Goal: Task Accomplishment & Management: Manage account settings

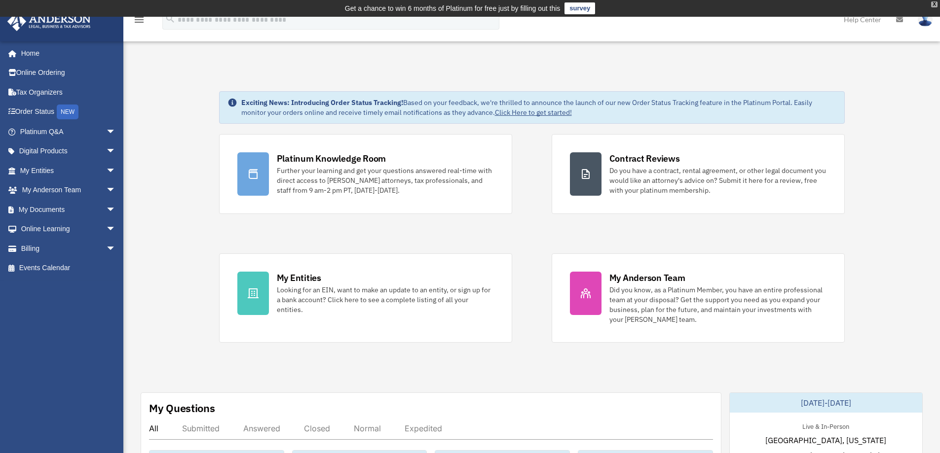
click at [937, 6] on div "X" at bounding box center [934, 4] width 6 height 6
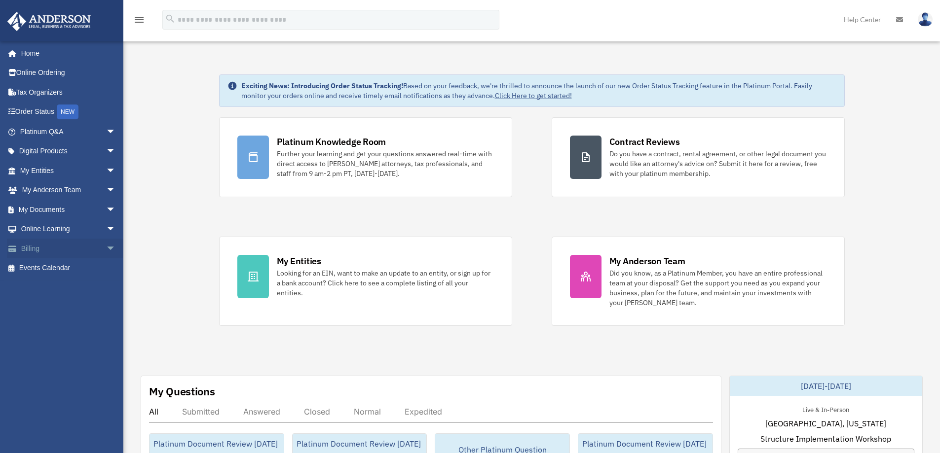
click at [106, 248] on span "arrow_drop_down" at bounding box center [116, 249] width 20 height 20
click at [106, 131] on span "arrow_drop_down" at bounding box center [116, 132] width 20 height 20
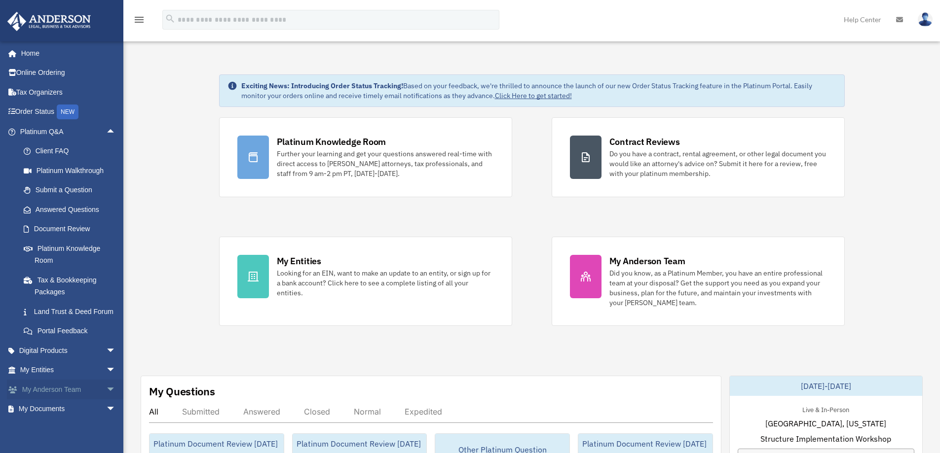
scroll to position [49, 0]
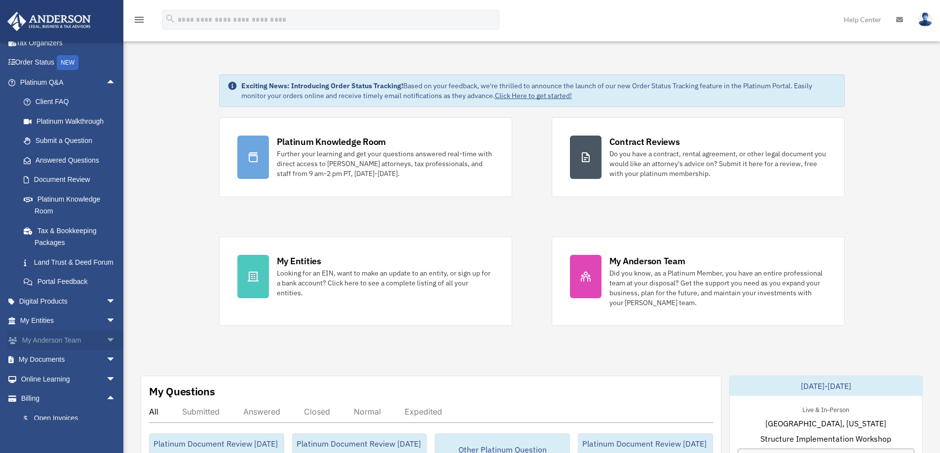
click at [106, 350] on span "arrow_drop_down" at bounding box center [116, 340] width 20 height 20
click at [69, 199] on link "Platinum Knowledge Room" at bounding box center [72, 205] width 117 height 32
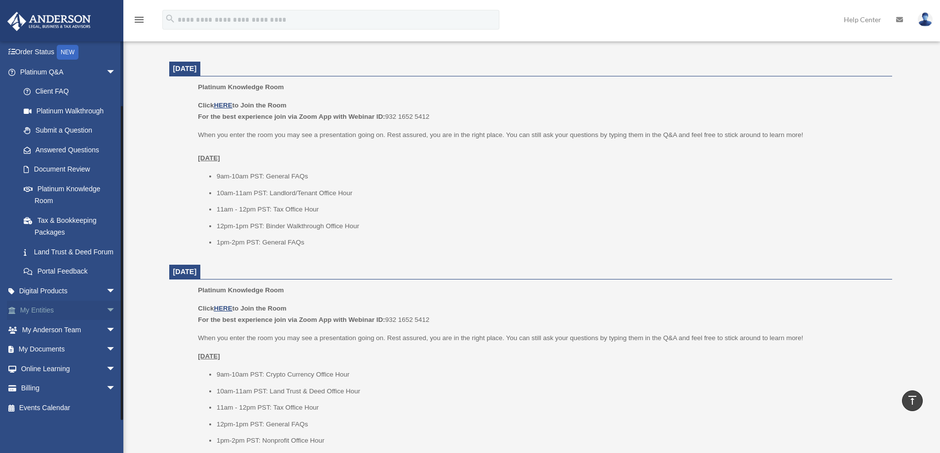
scroll to position [641, 0]
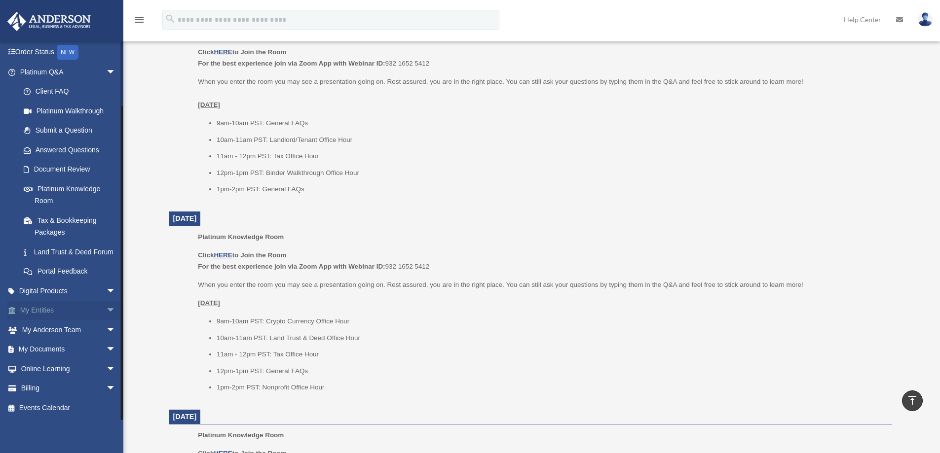
click at [106, 310] on span "arrow_drop_down" at bounding box center [116, 311] width 20 height 20
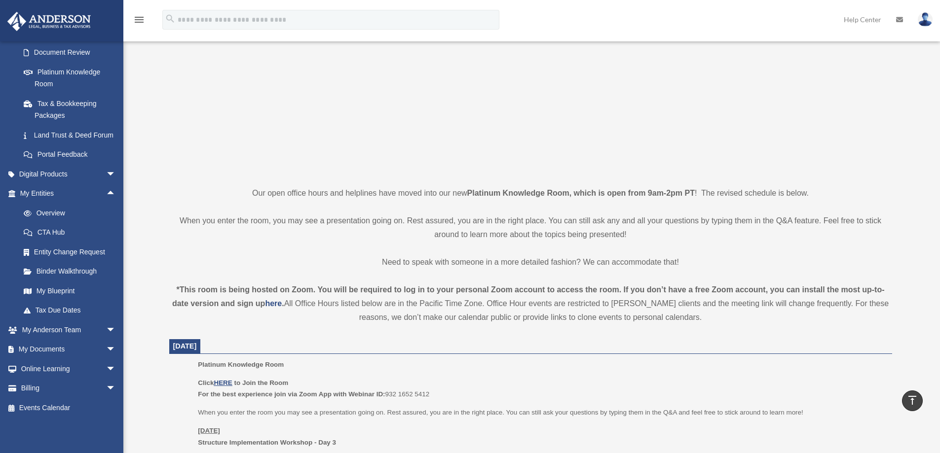
scroll to position [0, 0]
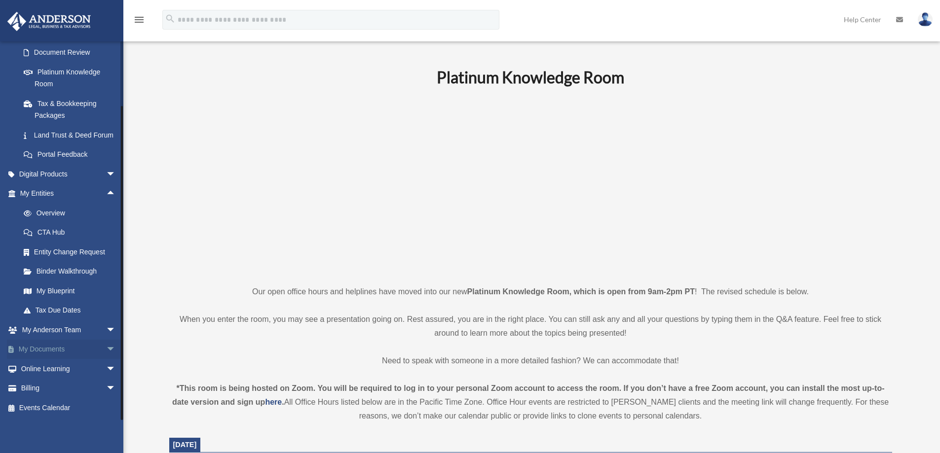
click at [107, 348] on span "arrow_drop_down" at bounding box center [116, 350] width 20 height 20
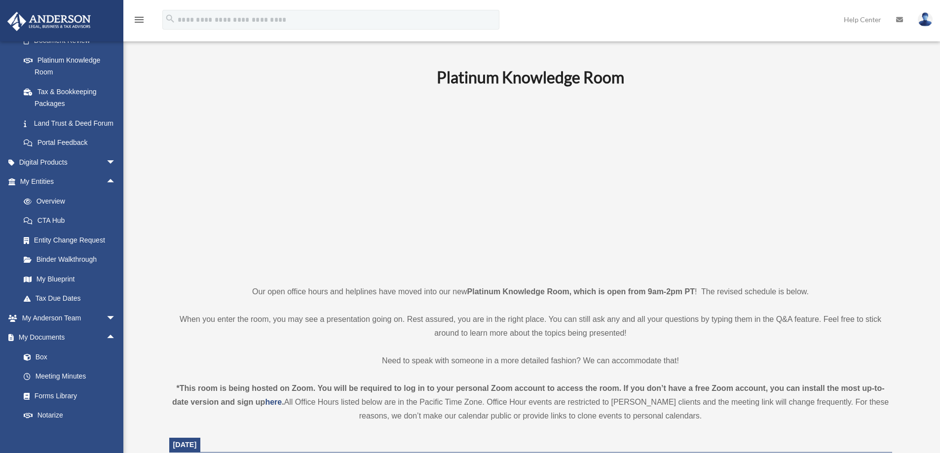
click at [920, 17] on img at bounding box center [924, 19] width 15 height 14
click at [728, 67] on link "Reset Password" at bounding box center [777, 66] width 99 height 20
